Goal: Task Accomplishment & Management: Use online tool/utility

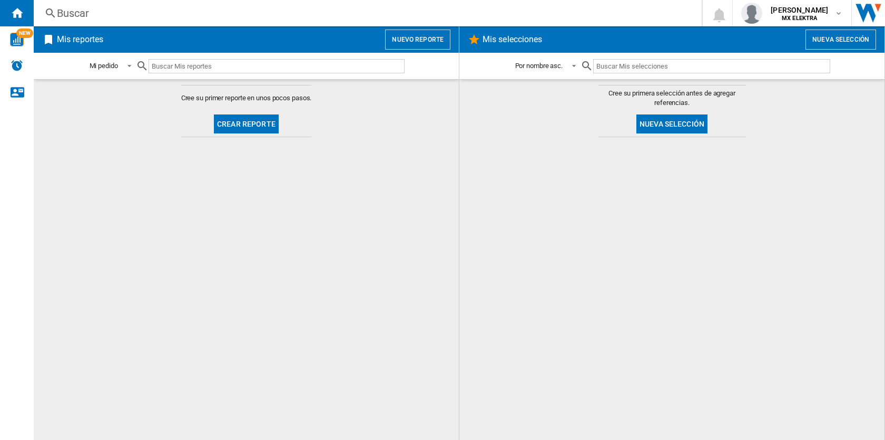
click at [427, 37] on button "Nuevo reporte" at bounding box center [417, 40] width 65 height 20
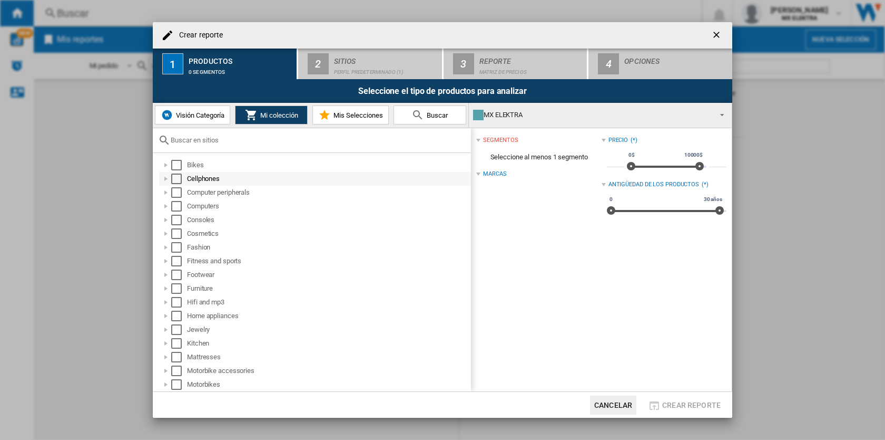
click at [178, 178] on div "Select" at bounding box center [176, 178] width 11 height 11
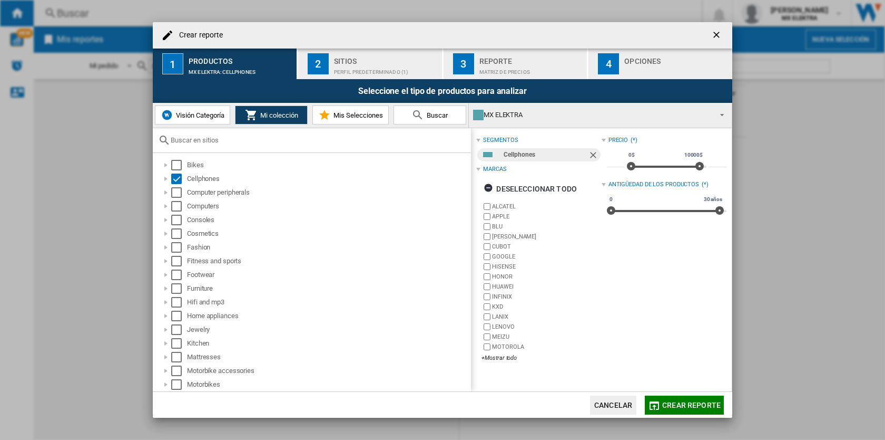
click at [721, 116] on span at bounding box center [719, 113] width 13 height 15
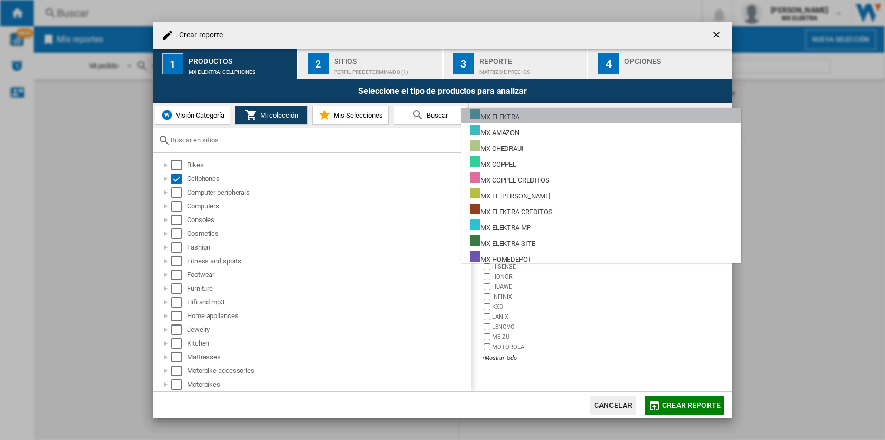
click at [720, 115] on md-option "MX ELEKTRA" at bounding box center [602, 116] width 280 height 16
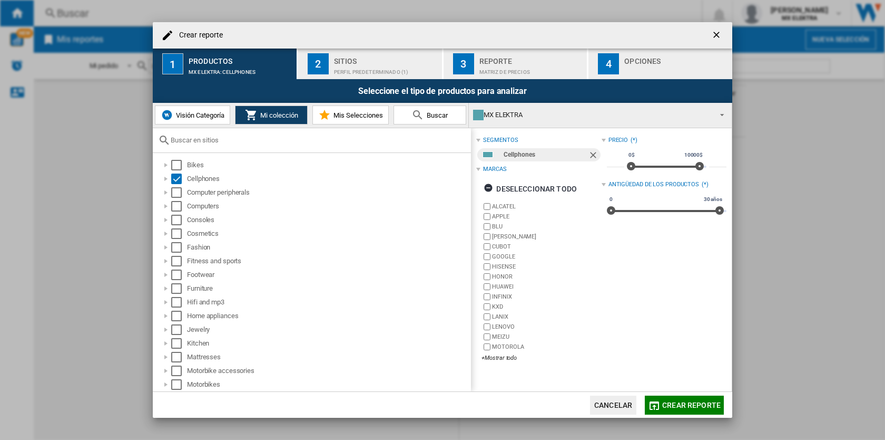
click at [342, 61] on div "Sitios" at bounding box center [386, 58] width 104 height 11
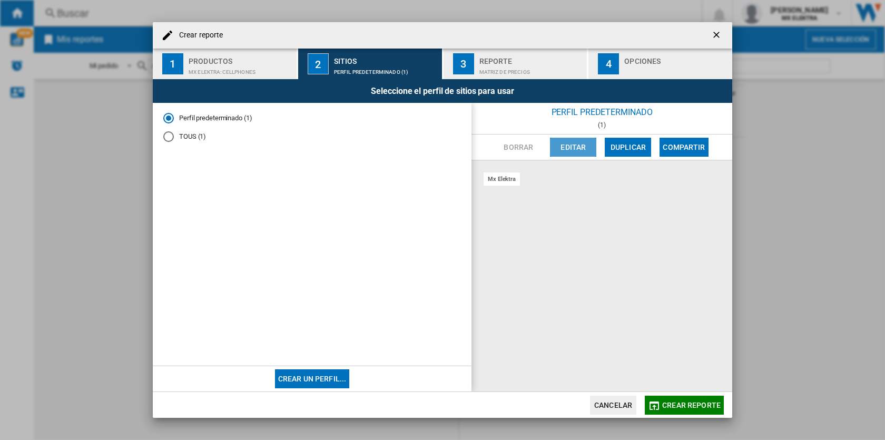
click at [577, 146] on button "Editar" at bounding box center [573, 147] width 46 height 19
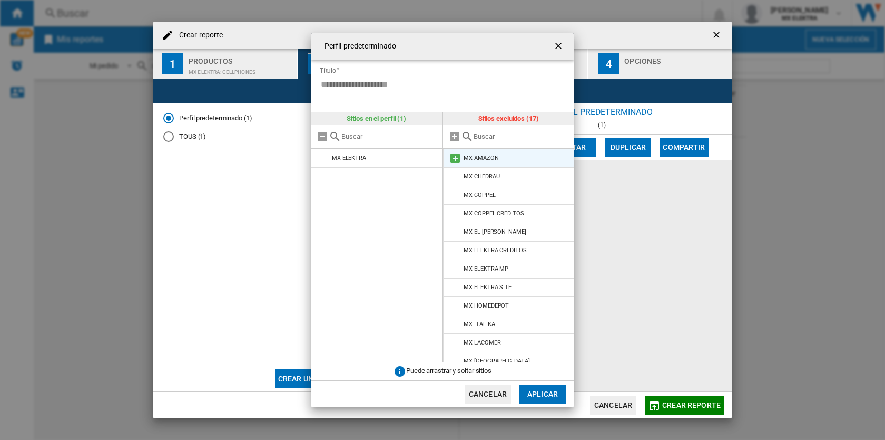
click at [454, 156] on md-icon at bounding box center [455, 158] width 13 height 13
click at [456, 159] on md-icon at bounding box center [455, 158] width 13 height 13
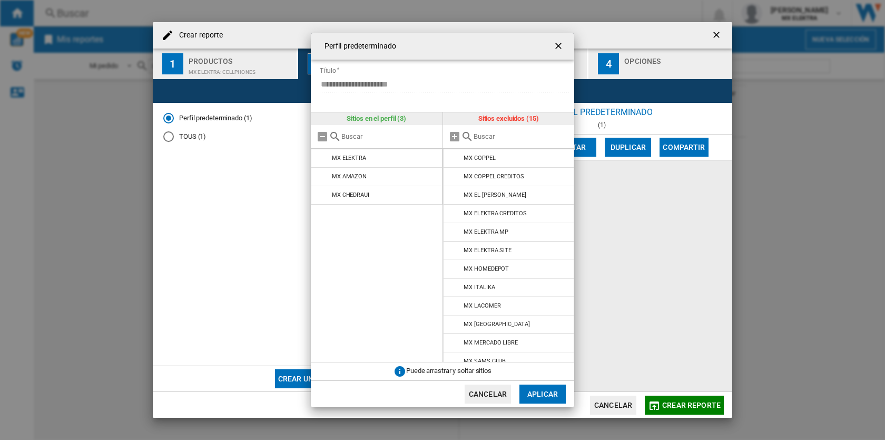
click at [456, 159] on md-icon at bounding box center [455, 158] width 13 height 13
click at [451, 173] on md-icon at bounding box center [455, 176] width 13 height 13
click at [451, 175] on md-icon at bounding box center [455, 176] width 13 height 13
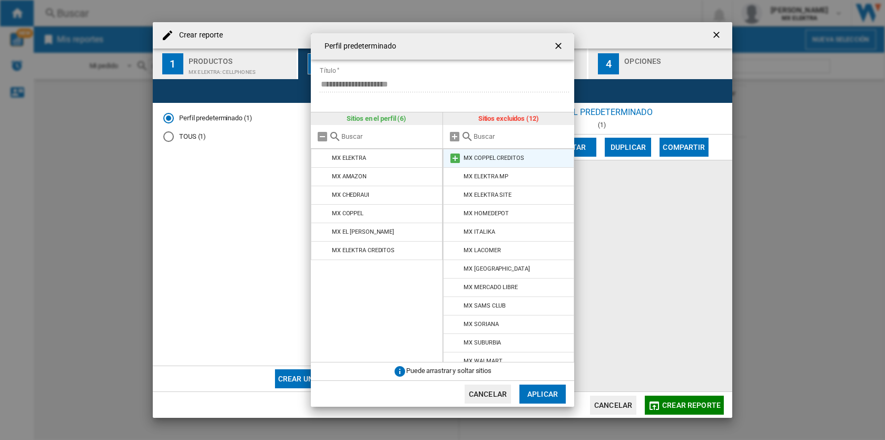
click at [451, 160] on md-icon at bounding box center [455, 158] width 13 height 13
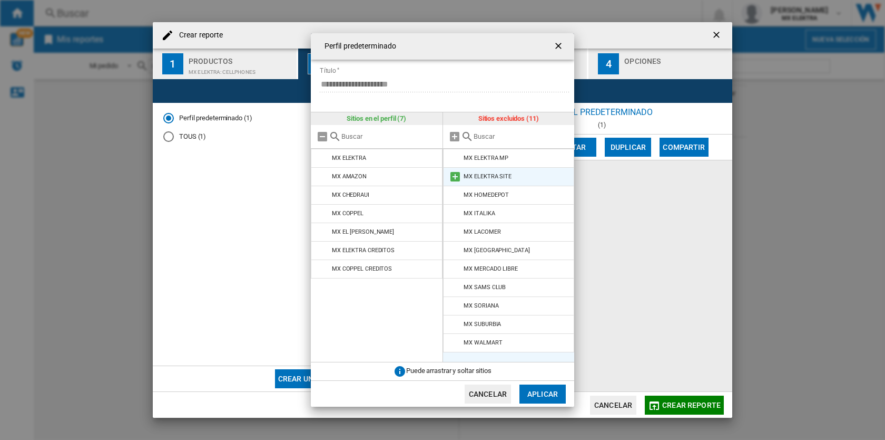
click at [454, 177] on md-icon at bounding box center [455, 176] width 13 height 13
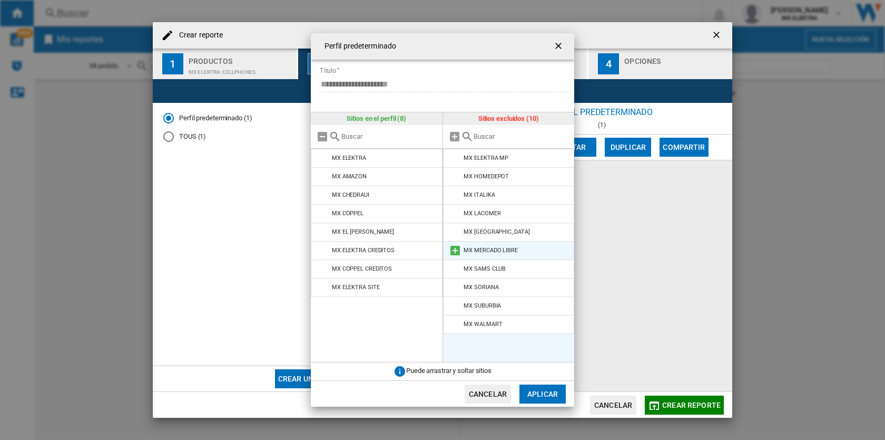
click at [456, 249] on md-icon at bounding box center [455, 250] width 13 height 13
